Goal: Task Accomplishment & Management: Use online tool/utility

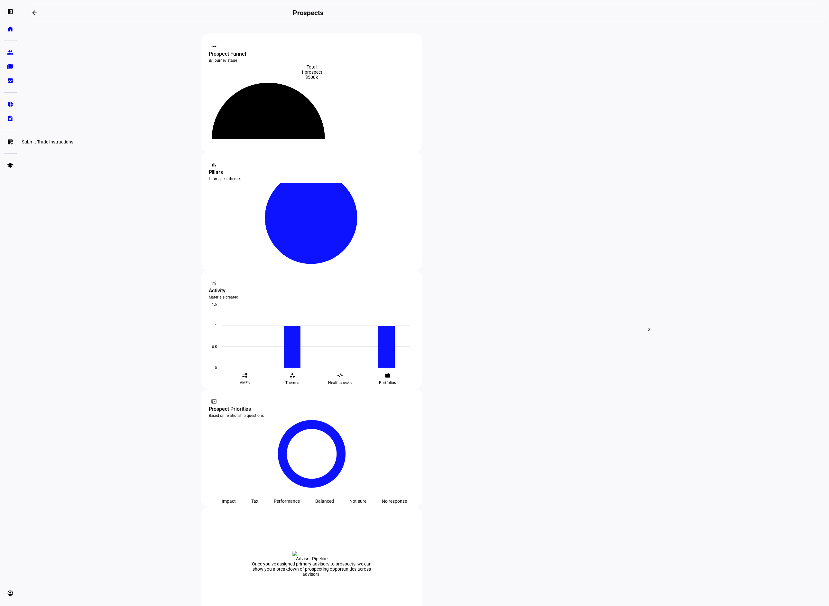
click at [10, 145] on link "list_alt_add Submit Trade Instructions" at bounding box center [10, 141] width 13 height 13
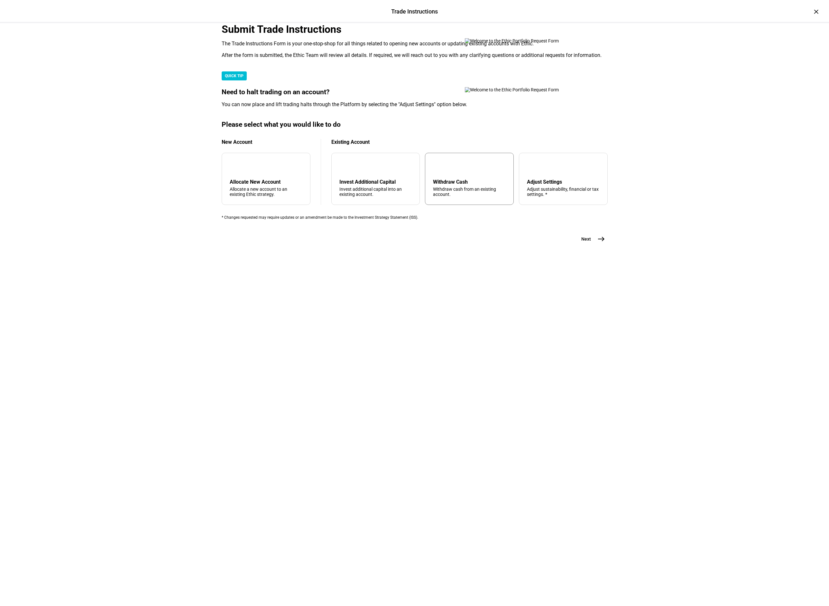
click at [458, 197] on div "Withdraw Cash Withdraw cash from an existing account." at bounding box center [469, 188] width 73 height 18
click at [597, 243] on mat-icon "east" at bounding box center [601, 239] width 8 height 8
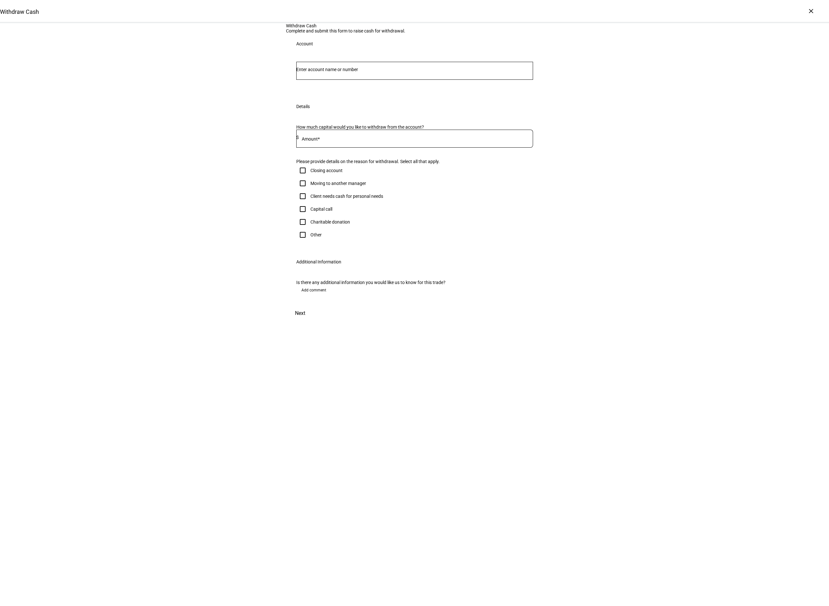
click at [354, 72] on input "Number" at bounding box center [414, 69] width 237 height 5
type input "[PERSON_NAME]"
click at [348, 170] on span "[PERSON_NAME]" at bounding box center [342, 167] width 78 height 7
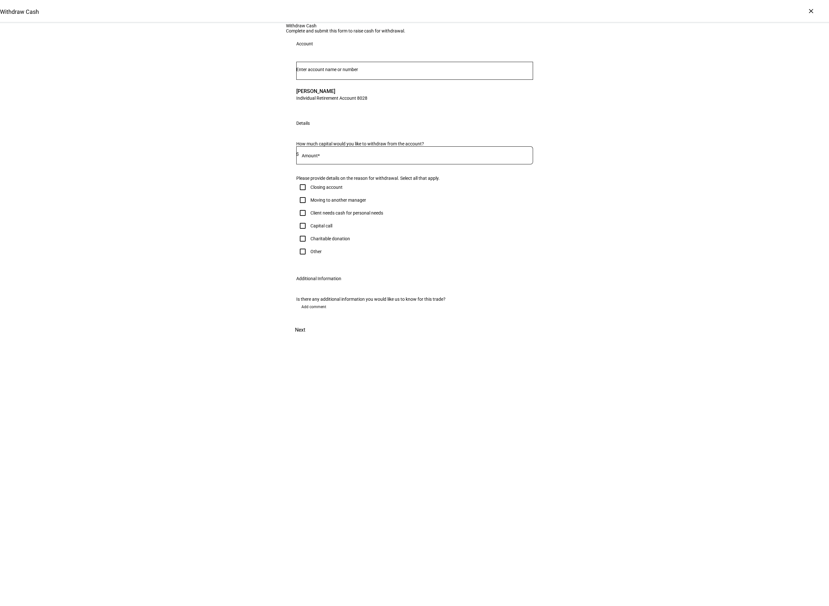
click at [353, 157] on input at bounding box center [416, 153] width 234 height 5
type input "100,000"
click at [298, 219] on input "Client needs cash for personal needs" at bounding box center [302, 212] width 13 height 13
checkbox input "true"
drag, startPoint x: 527, startPoint y: 452, endPoint x: 525, endPoint y: 446, distance: 5.7
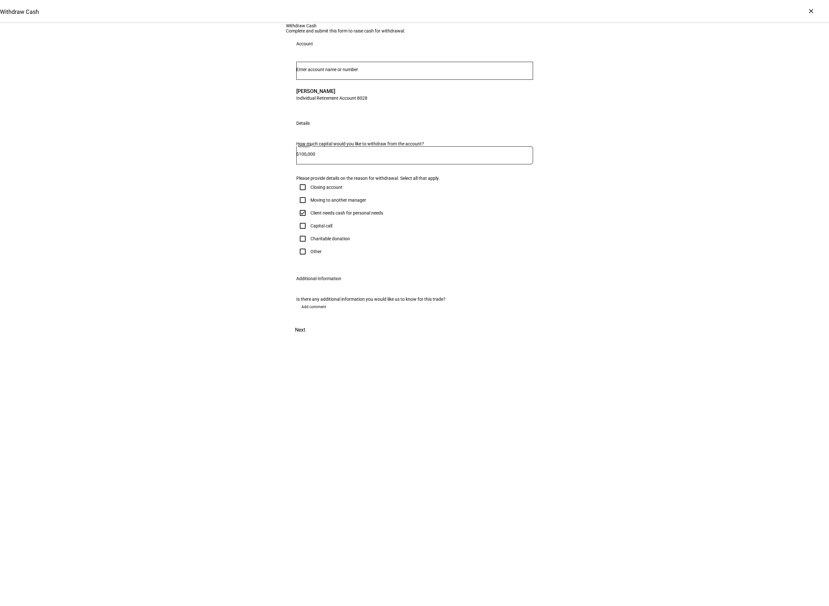
click at [305, 338] on span "Next" at bounding box center [300, 329] width 10 height 15
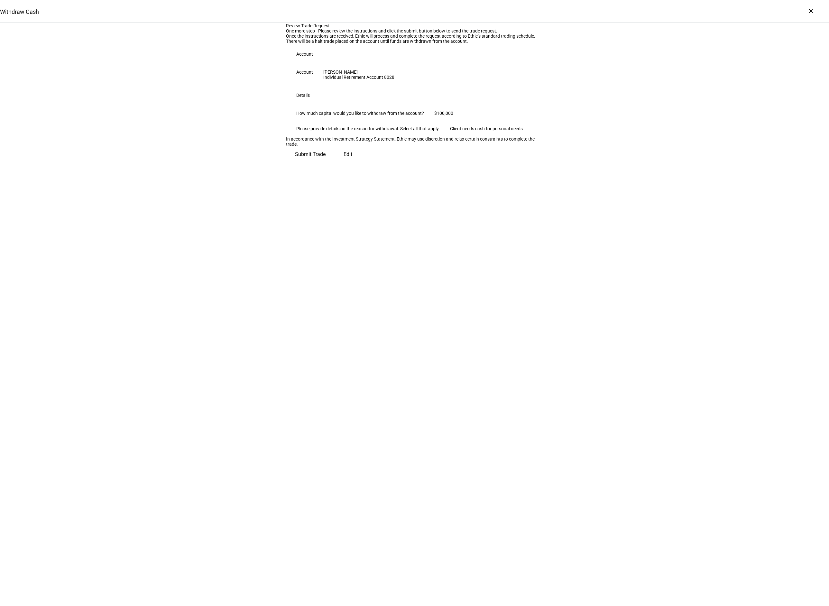
click at [325, 162] on span "Submit Trade" at bounding box center [310, 154] width 31 height 15
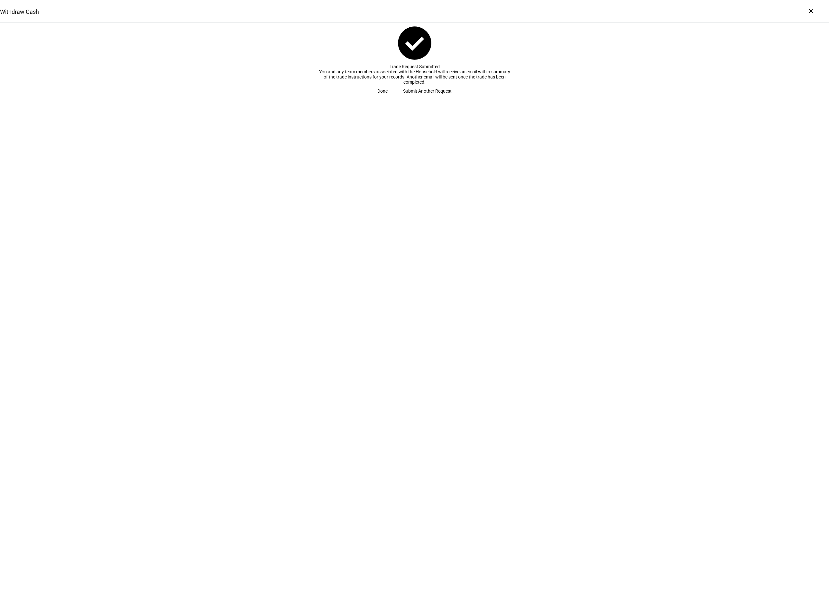
drag, startPoint x: 412, startPoint y: 151, endPoint x: 607, endPoint y: 120, distance: 197.6
click at [388, 97] on span "Done" at bounding box center [382, 91] width 10 height 13
